Goal: Transaction & Acquisition: Book appointment/travel/reservation

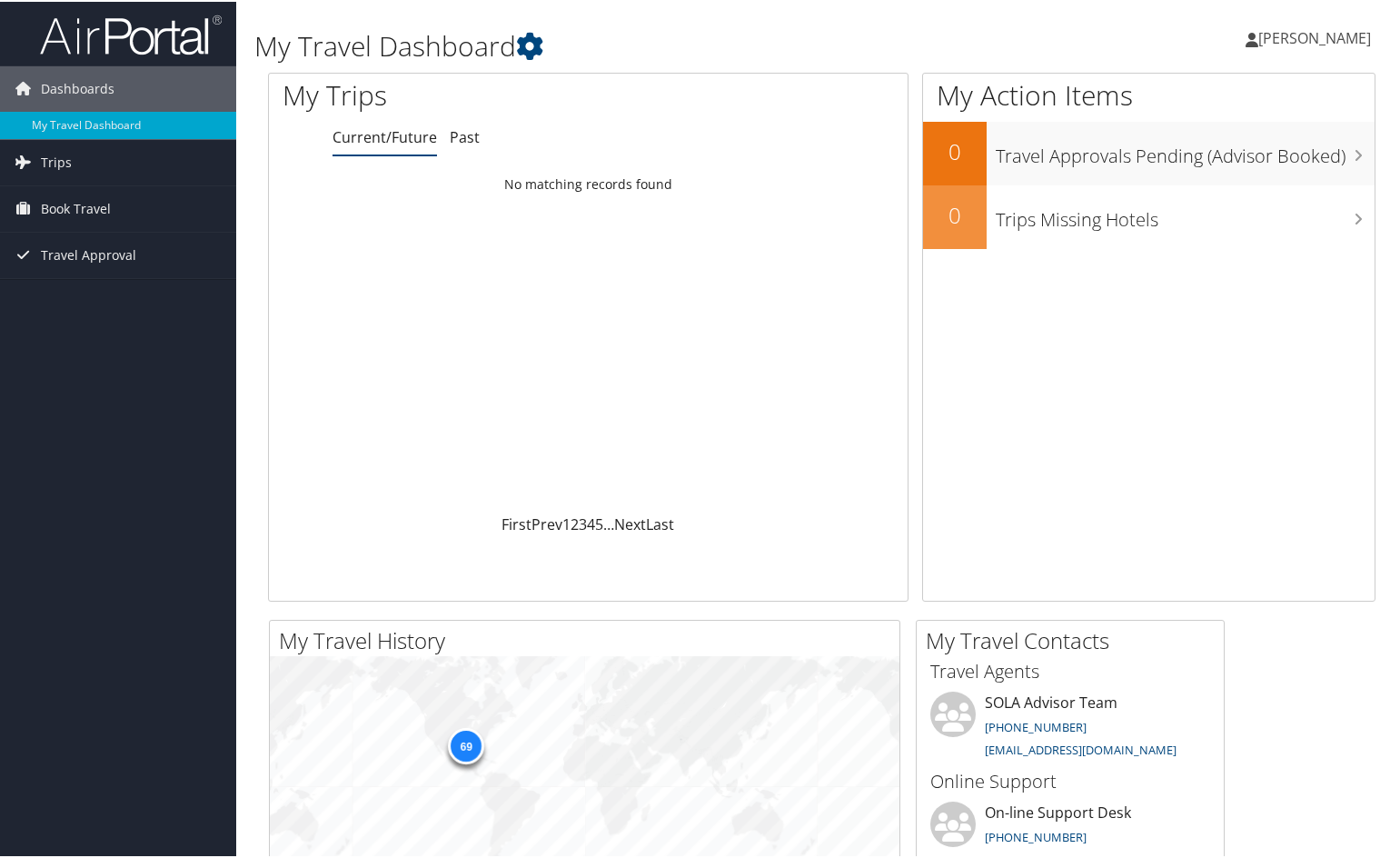
click at [576, 377] on div "Loading... No matching records found" at bounding box center [587, 338] width 639 height 346
click at [63, 160] on span "Trips" at bounding box center [57, 161] width 31 height 46
click at [60, 284] on span "Book Travel" at bounding box center [76, 289] width 70 height 46
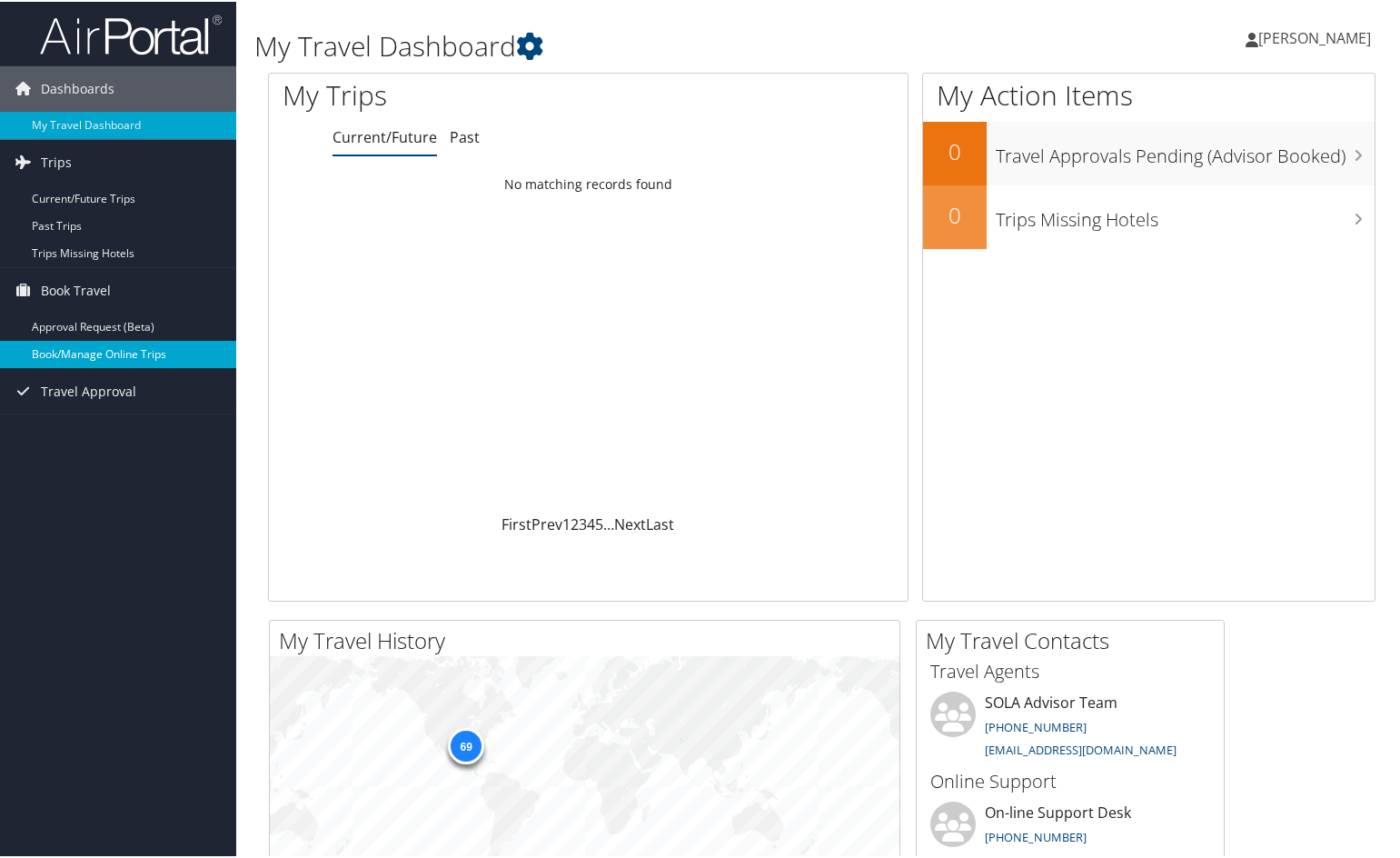
click at [65, 358] on link "Book/Manage Online Trips" at bounding box center [118, 353] width 236 height 28
